Goal: Information Seeking & Learning: Find specific fact

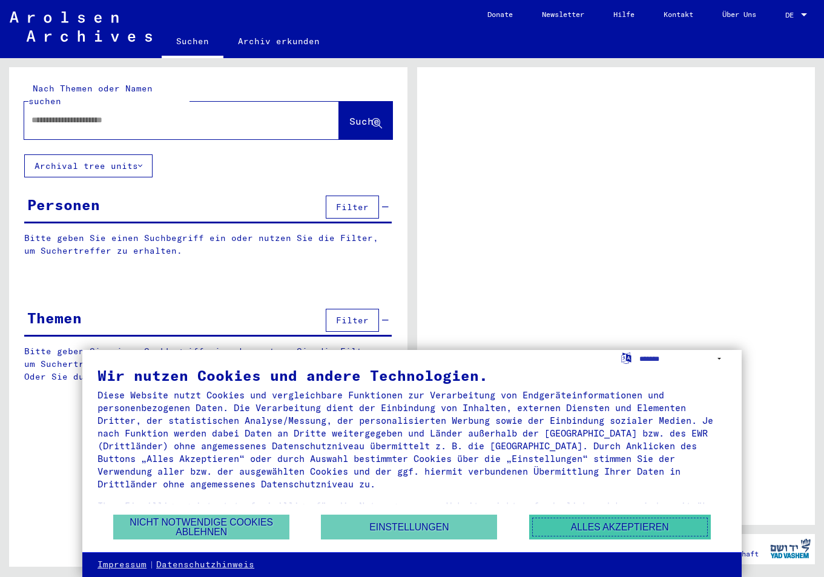
click at [558, 531] on button "Alles akzeptieren" at bounding box center [620, 527] width 182 height 25
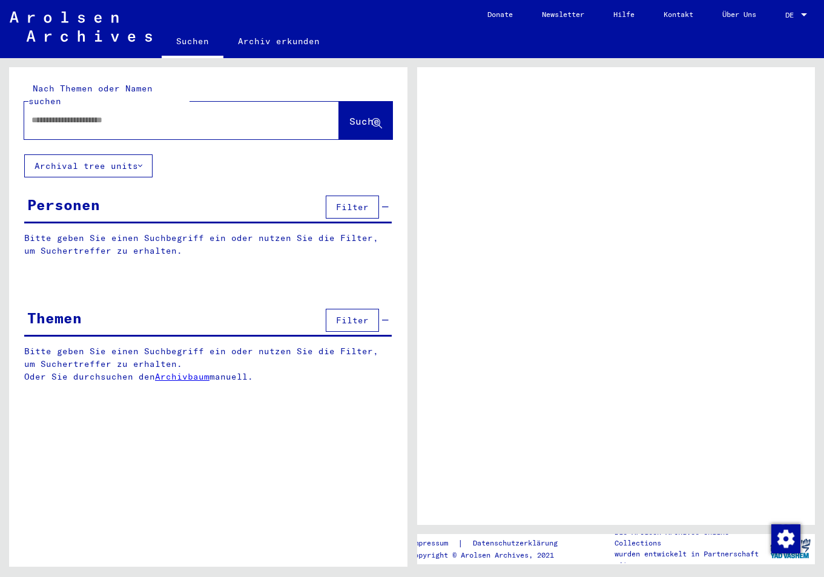
click at [94, 119] on input "text" at bounding box center [170, 120] width 279 height 13
type input "****"
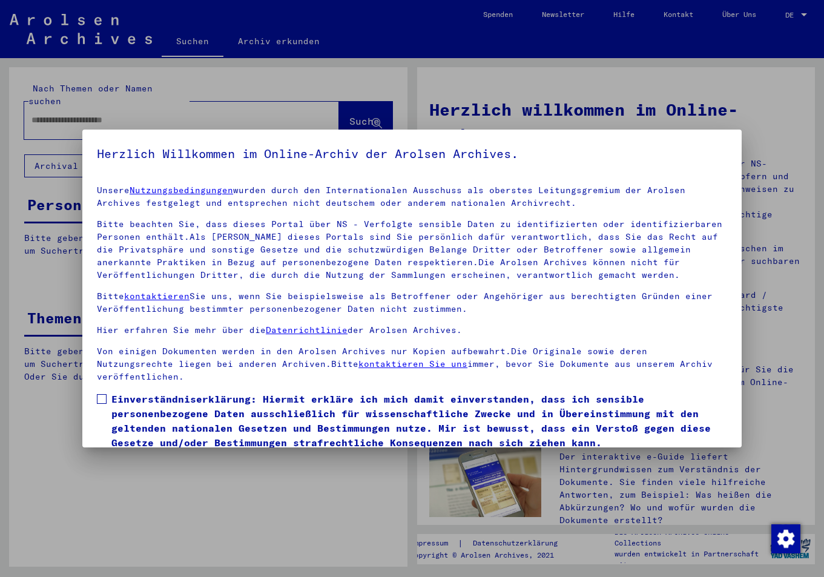
scroll to position [47, 0]
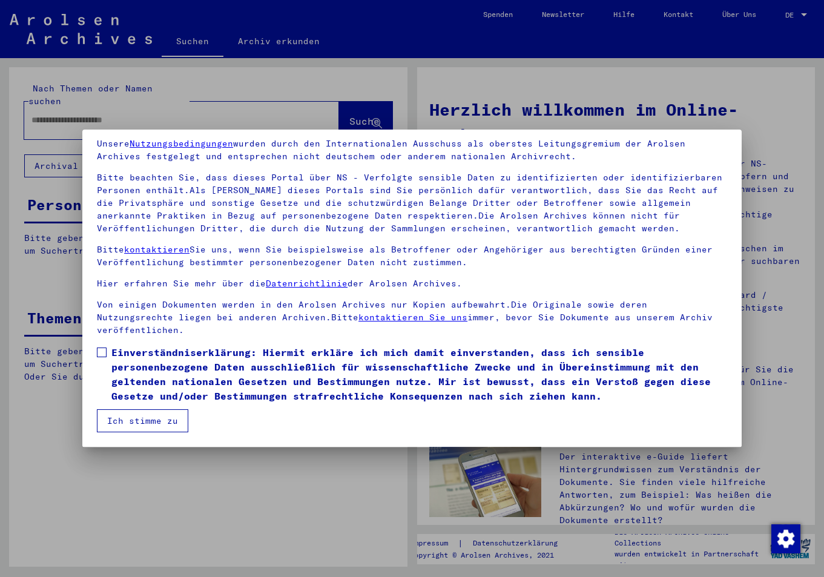
click at [144, 375] on span "Einverständniserklärung: Hiermit erkläre ich mich damit einverstanden, dass ich…" at bounding box center [419, 374] width 616 height 58
click at [150, 428] on button "Ich stimme zu" at bounding box center [142, 420] width 91 height 23
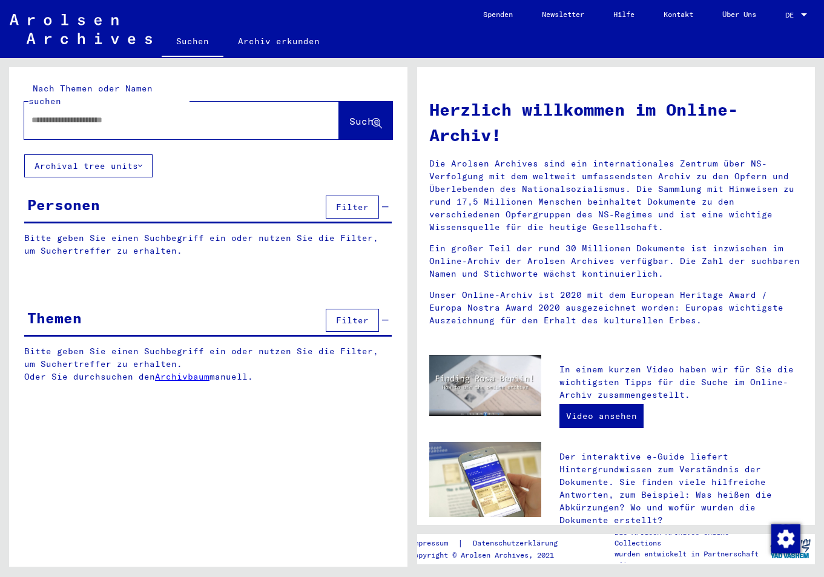
click at [112, 122] on input "text" at bounding box center [166, 120] width 271 height 13
type input "**********"
click at [351, 122] on span "Suche" at bounding box center [364, 121] width 30 height 12
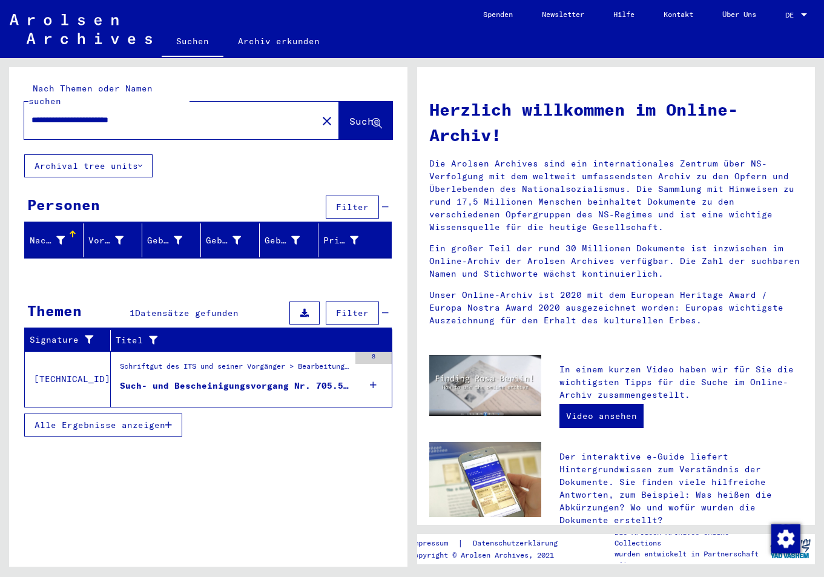
click at [313, 390] on div "Such- und Bescheinigungsvorgang Nr. 705.534 für [PERSON_NAME] geboren [DEMOGRAP…" at bounding box center [235, 386] width 230 height 13
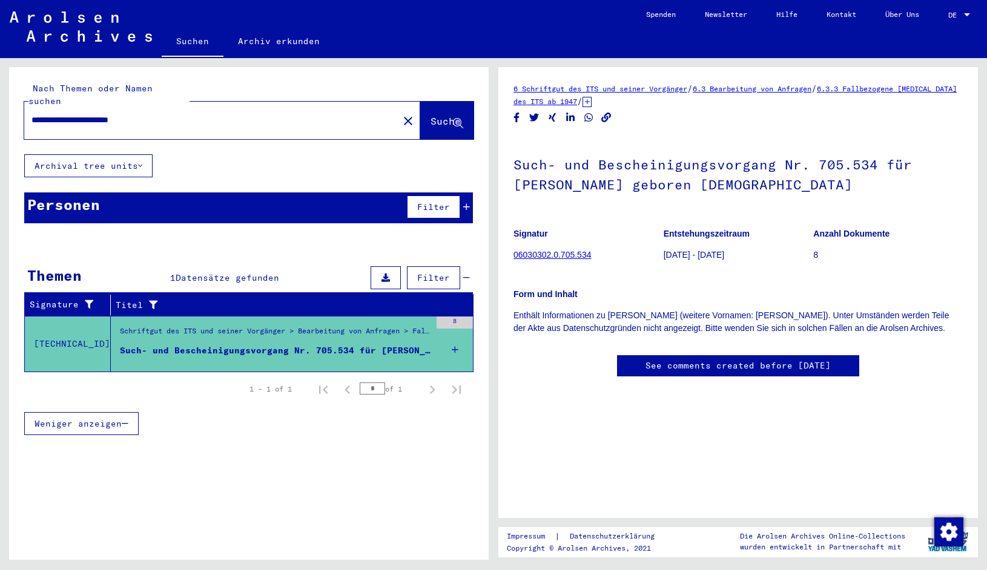
click at [562, 257] on link "06030302.0.705.534" at bounding box center [553, 255] width 78 height 10
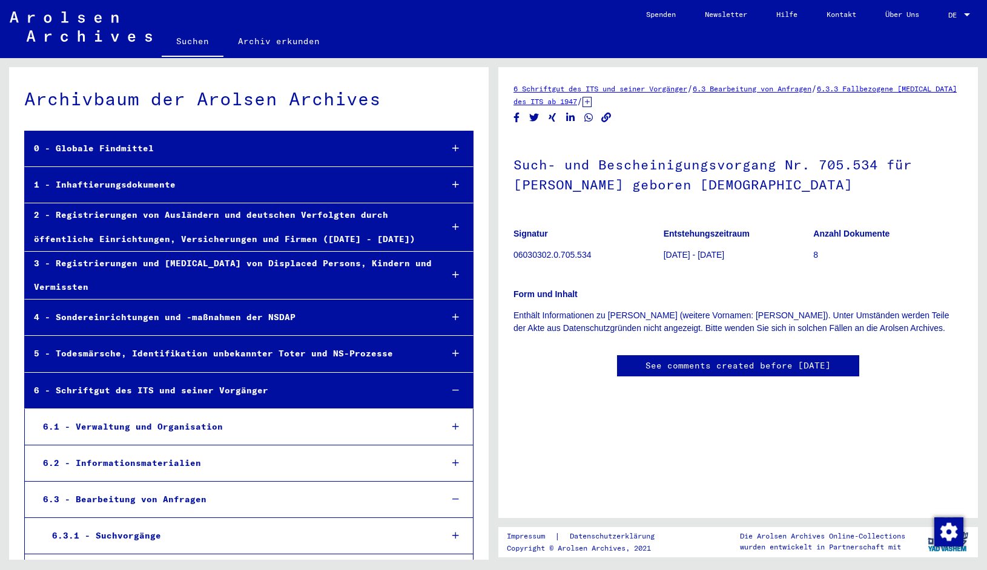
scroll to position [22570, 0]
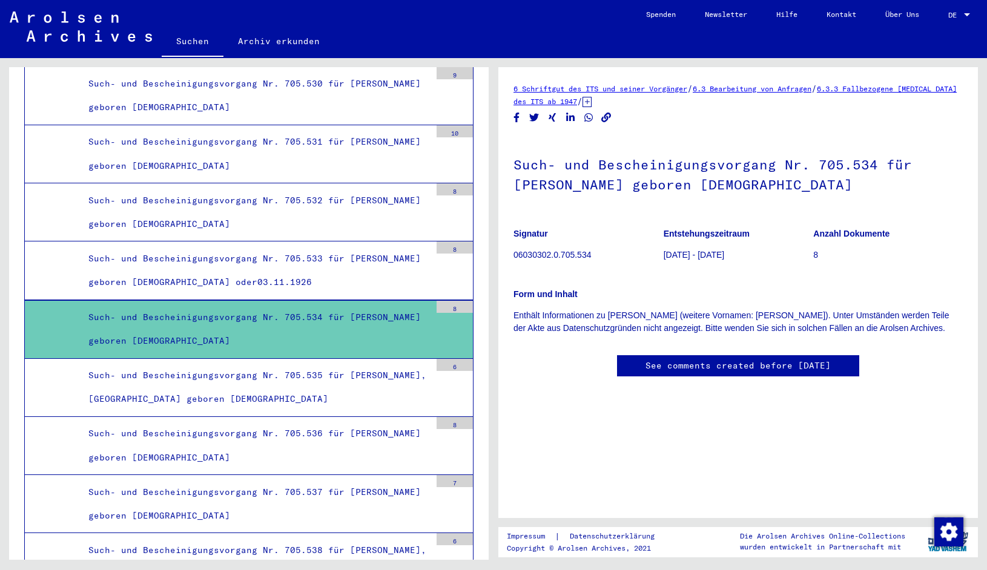
click at [331, 331] on div "Such- und Bescheinigungsvorgang Nr. 705.534 für [PERSON_NAME] geboren [DEMOGRAP…" at bounding box center [254, 329] width 351 height 47
click at [689, 372] on link "See comments created before [DATE]" at bounding box center [738, 366] width 185 height 13
click at [754, 214] on div "Such- und Bescheinigungsvorgang Nr. 705.534 für [PERSON_NAME] geboren [DEMOGRAP…" at bounding box center [738, 236] width 449 height 198
click at [731, 187] on h1 "Such- und Bescheinigungsvorgang Nr. 705.534 für [PERSON_NAME] geboren [DEMOGRAP…" at bounding box center [738, 173] width 449 height 73
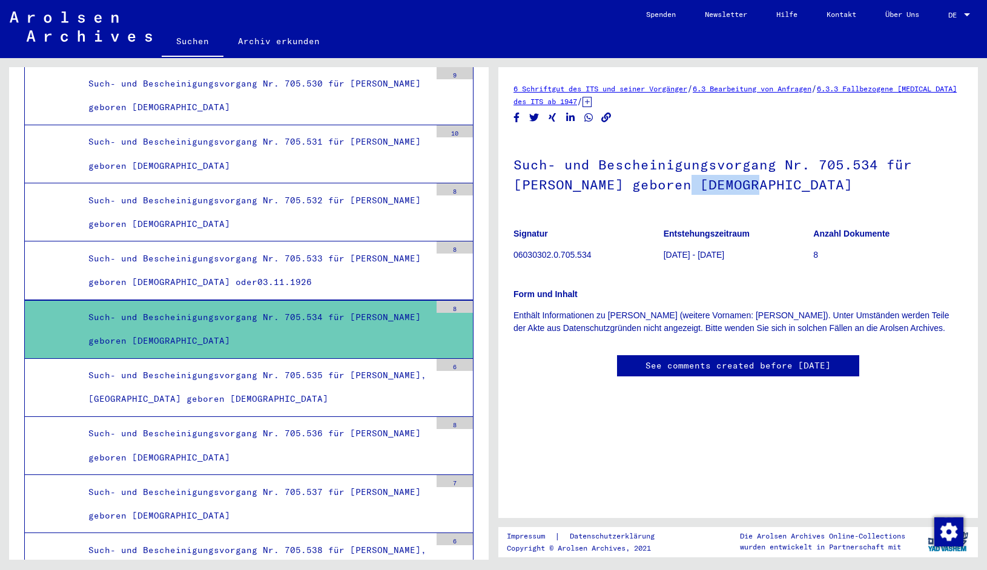
click at [731, 187] on h1 "Such- und Bescheinigungsvorgang Nr. 705.534 für [PERSON_NAME] geboren [DEMOGRAP…" at bounding box center [738, 173] width 449 height 73
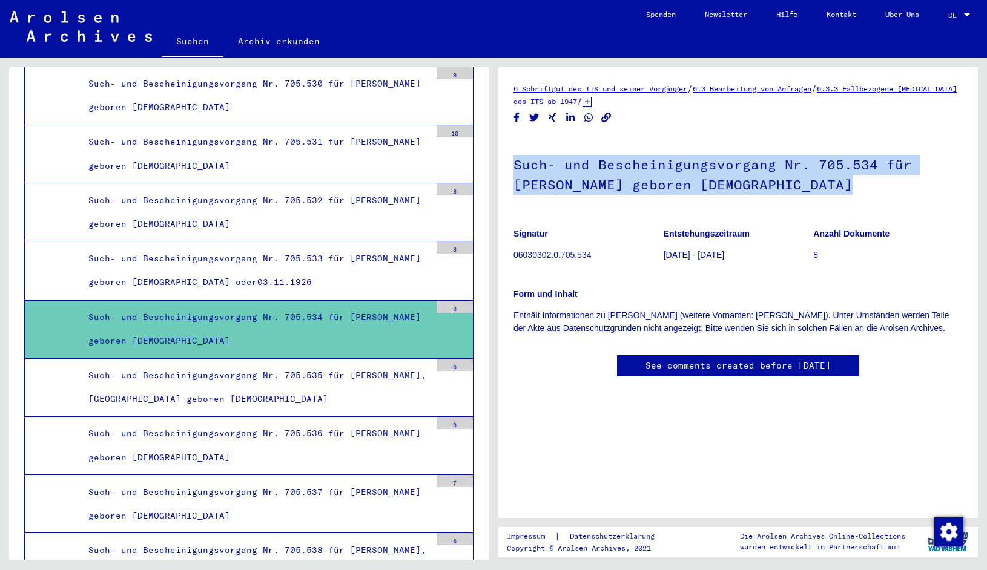
drag, startPoint x: 733, startPoint y: 187, endPoint x: 753, endPoint y: 198, distance: 23.6
click at [739, 192] on h1 "Such- und Bescheinigungsvorgang Nr. 705.534 für [PERSON_NAME] geboren [DEMOGRAP…" at bounding box center [738, 173] width 449 height 73
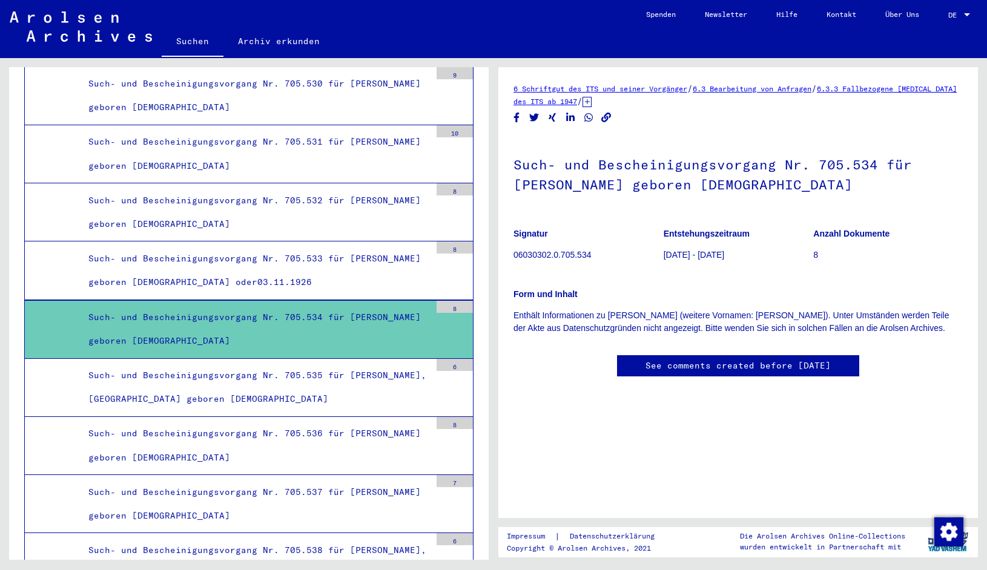
click at [824, 226] on figure "Anzahl Dokumente 8" at bounding box center [888, 246] width 150 height 55
click at [296, 306] on div "Such- und Bescheinigungsvorgang Nr. 705.534 für [PERSON_NAME] geboren [DEMOGRAP…" at bounding box center [254, 329] width 351 height 47
click at [330, 275] on div "Such- und Bescheinigungsvorgang Nr. 705.533 für [PERSON_NAME] geboren [DEMOGRAP…" at bounding box center [254, 270] width 351 height 47
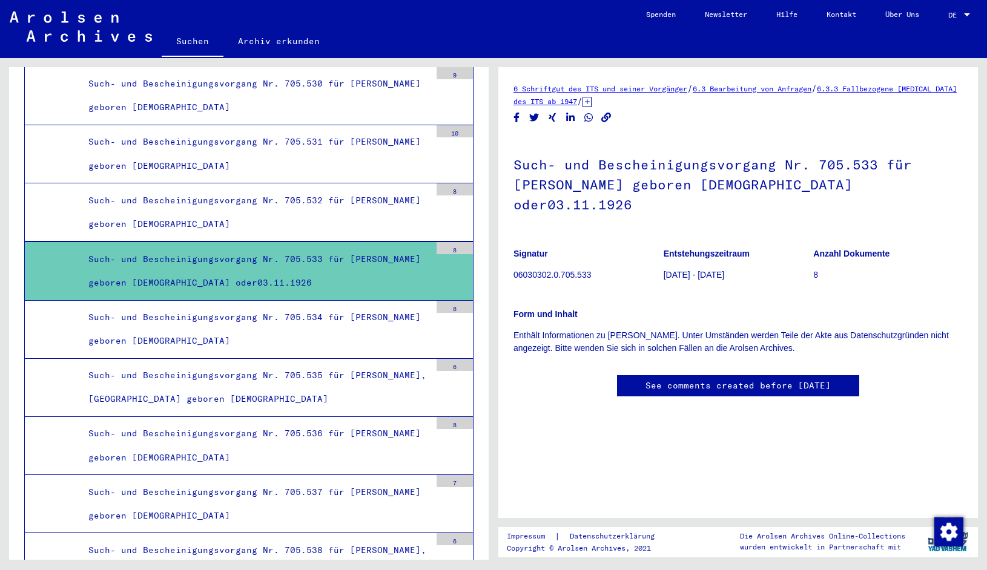
click at [331, 316] on div "Such- und Bescheinigungsvorgang Nr. 705.534 für [PERSON_NAME] geboren [DEMOGRAP…" at bounding box center [254, 329] width 351 height 47
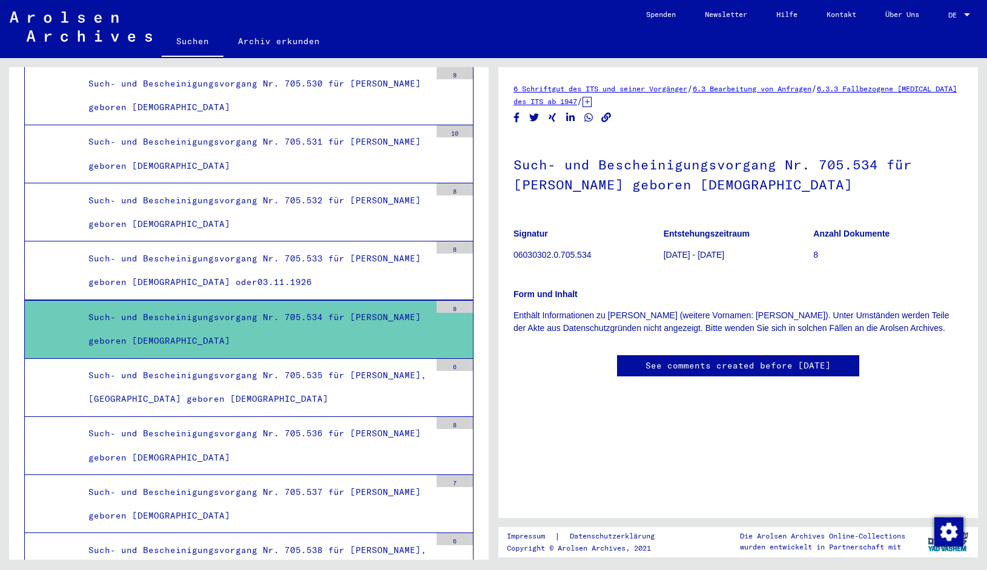
click at [824, 90] on link "6.3.3 Fallbezogene [MEDICAL_DATA] des ITS ab 1947" at bounding box center [735, 95] width 443 height 22
